Goal: Browse casually: Explore the website without a specific task or goal

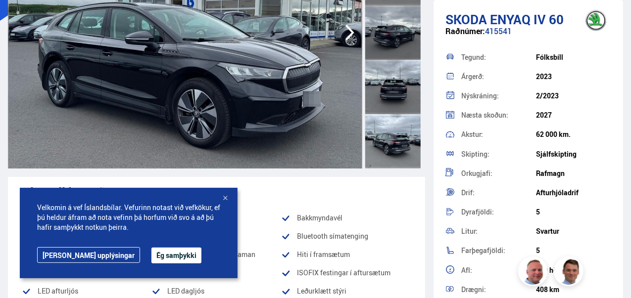
scroll to position [175, 0]
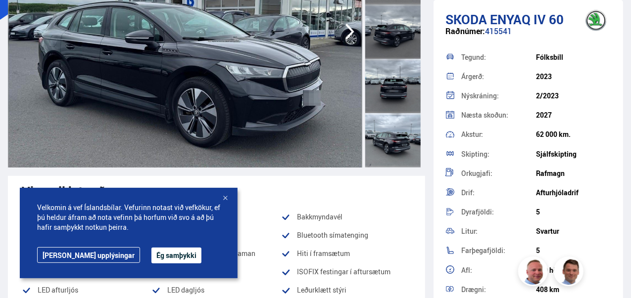
click at [151, 254] on button "Ég samþykki" at bounding box center [176, 256] width 50 height 16
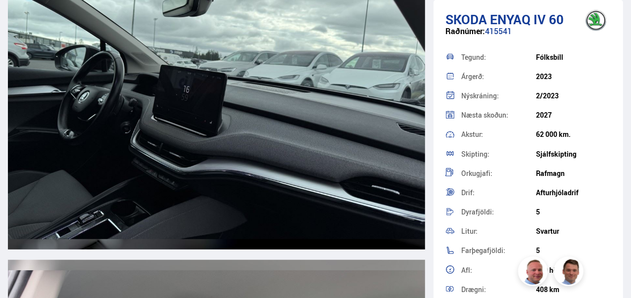
scroll to position [6028, 0]
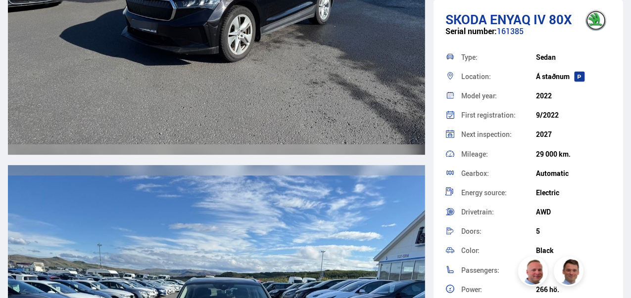
scroll to position [3305, 0]
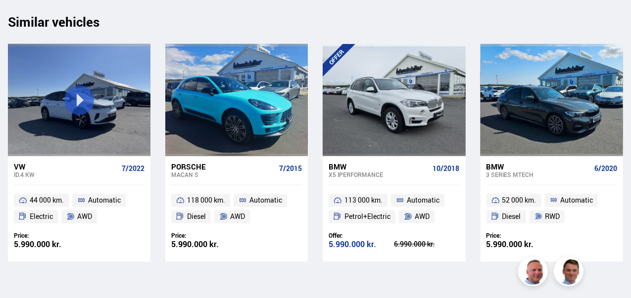
scroll to position [10354, 0]
